Goal: Find specific page/section: Find specific page/section

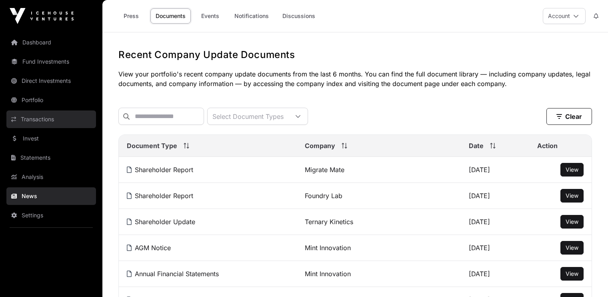
click at [33, 119] on link "Transactions" at bounding box center [51, 119] width 90 height 18
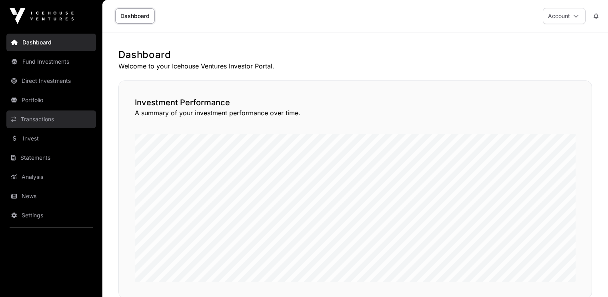
click at [35, 118] on link "Transactions" at bounding box center [51, 119] width 90 height 18
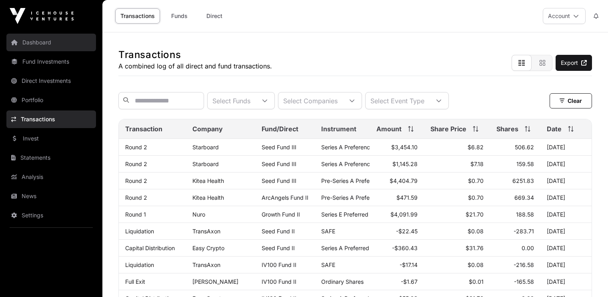
click at [42, 41] on link "Dashboard" at bounding box center [51, 43] width 90 height 18
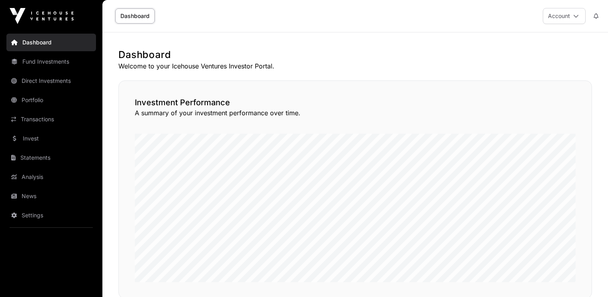
click at [419, 59] on h1 "Dashboard" at bounding box center [354, 54] width 473 height 13
